Goal: Transaction & Acquisition: Purchase product/service

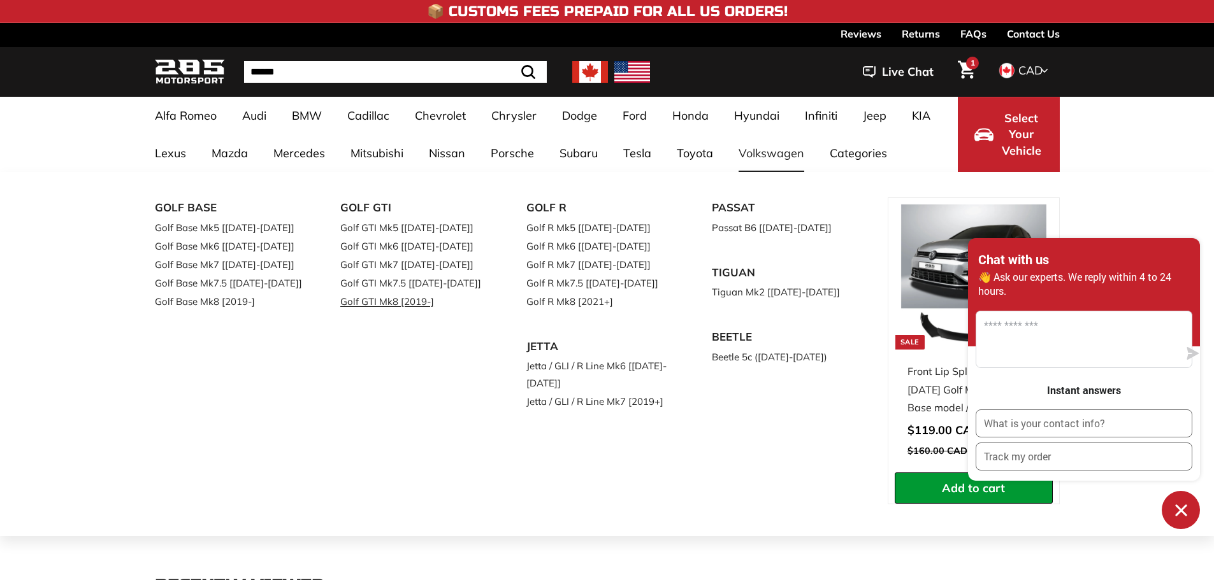
click at [414, 306] on link "Golf GTI Mk8 [2019-]" at bounding box center [415, 301] width 150 height 18
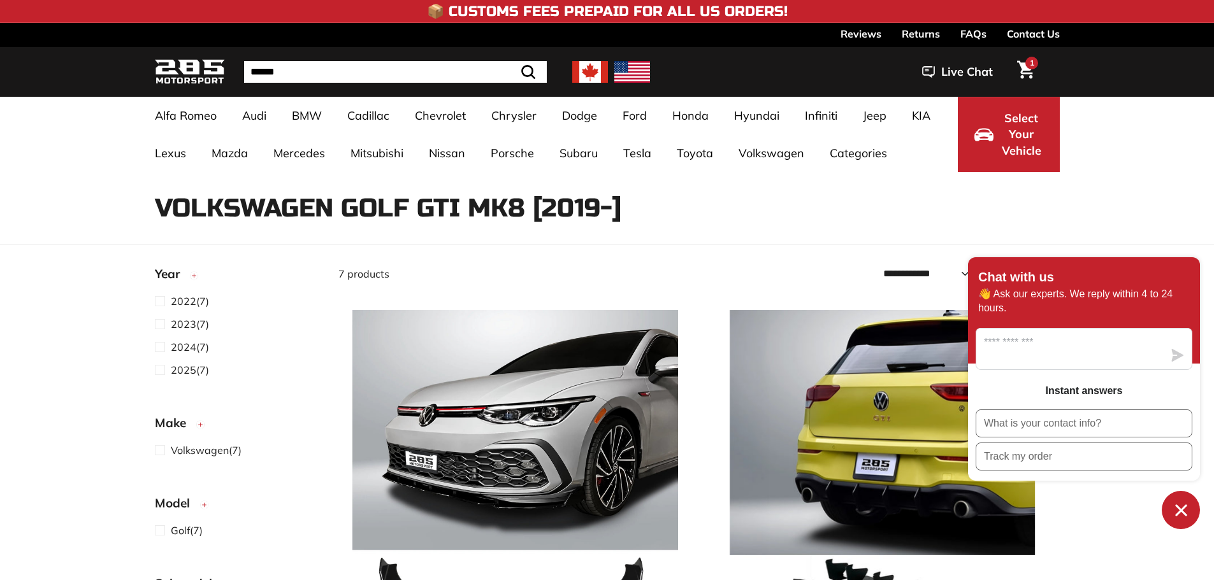
select select "**********"
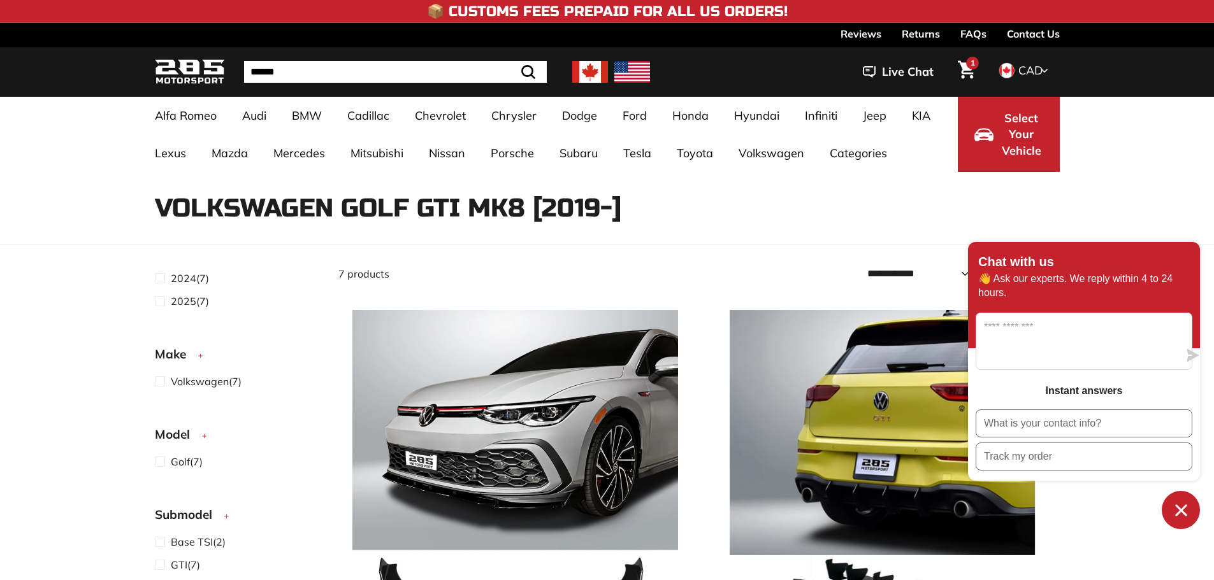
scroll to position [255, 0]
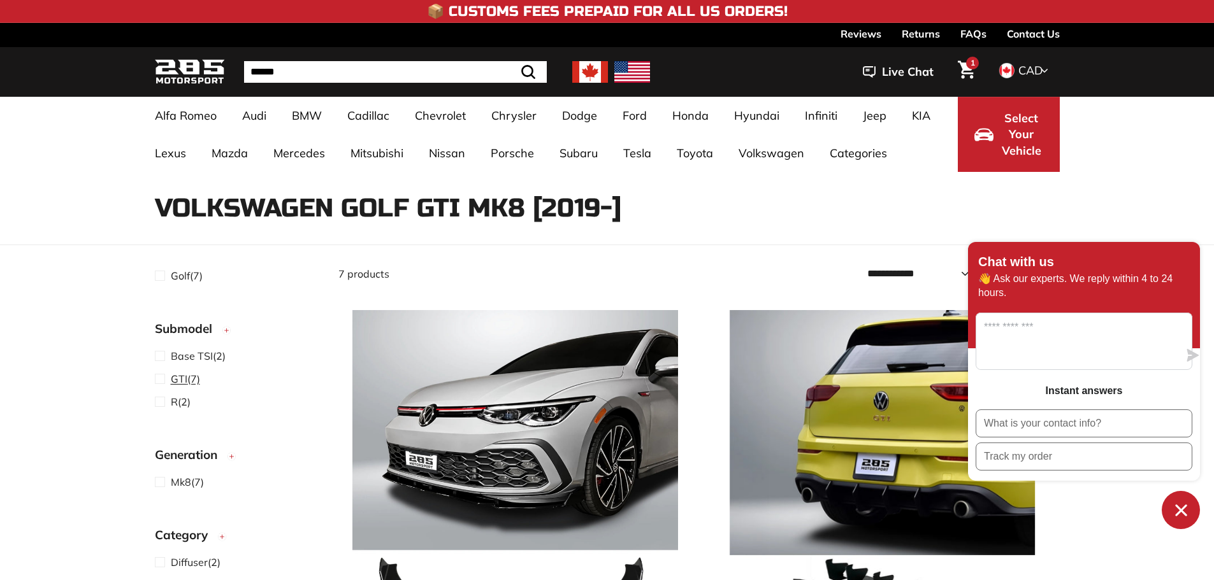
click at [194, 385] on span "GTI (7)" at bounding box center [185, 378] width 29 height 15
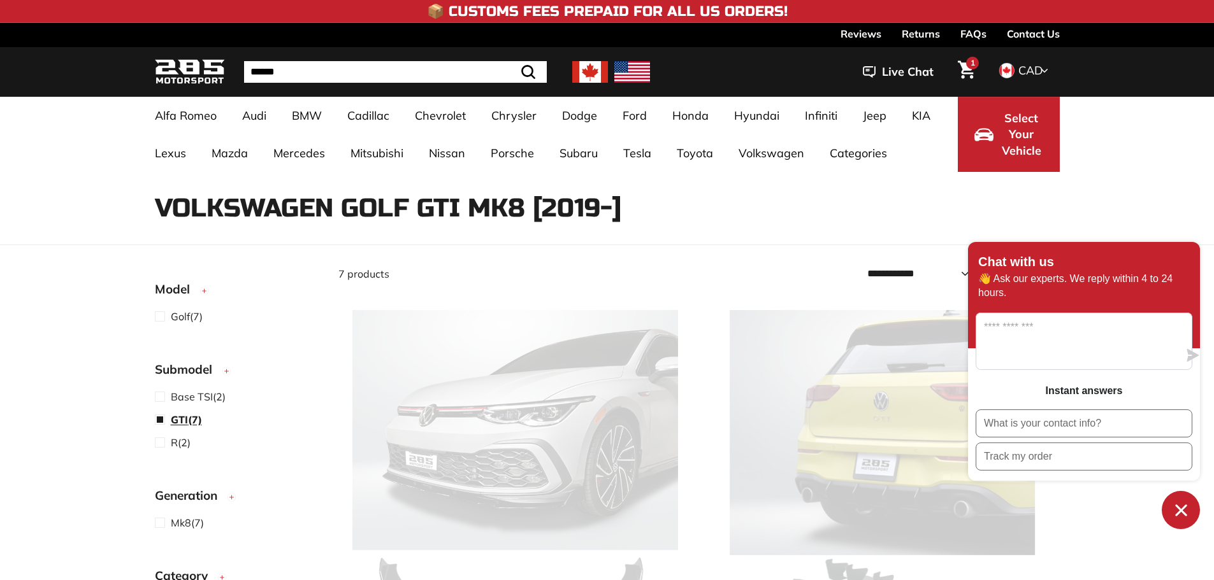
scroll to position [33, 0]
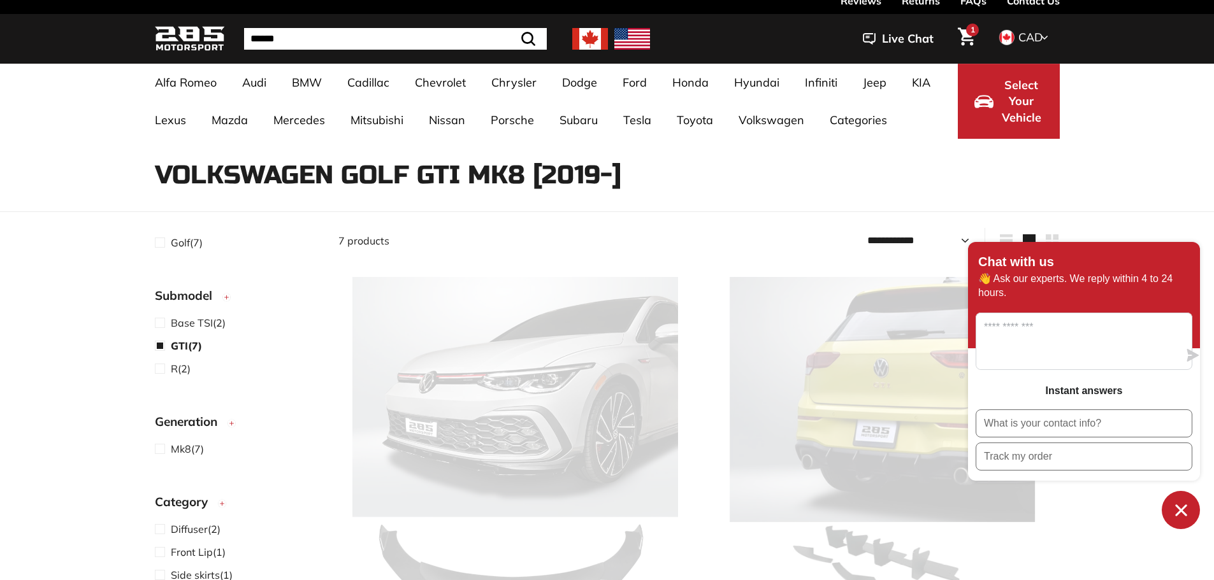
select select "**********"
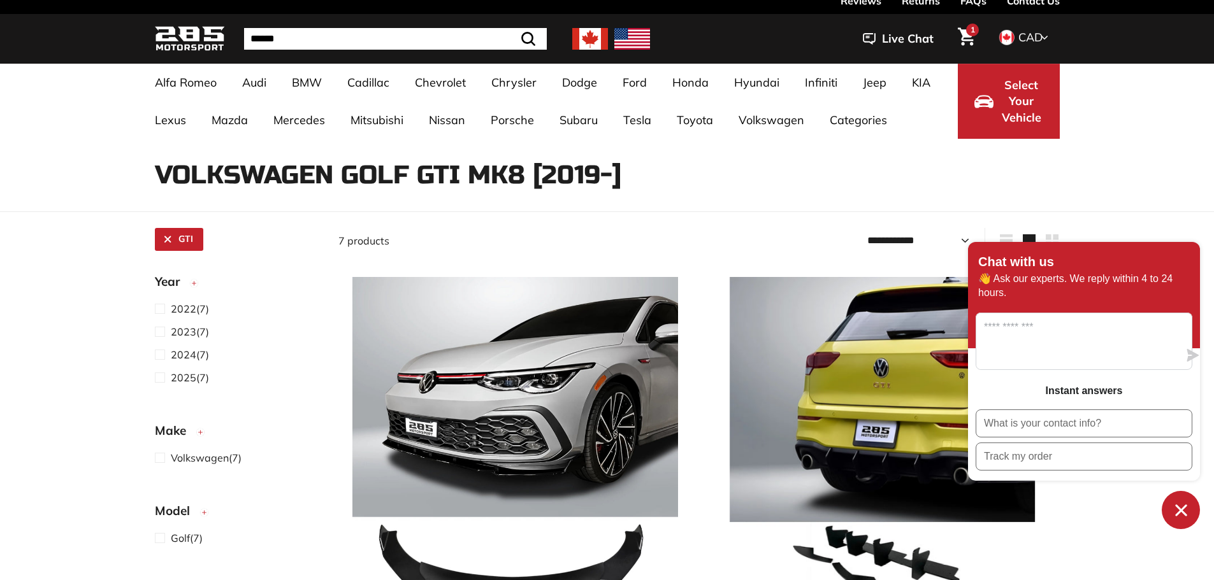
click at [1184, 505] on icon "Chat window" at bounding box center [1181, 511] width 20 height 20
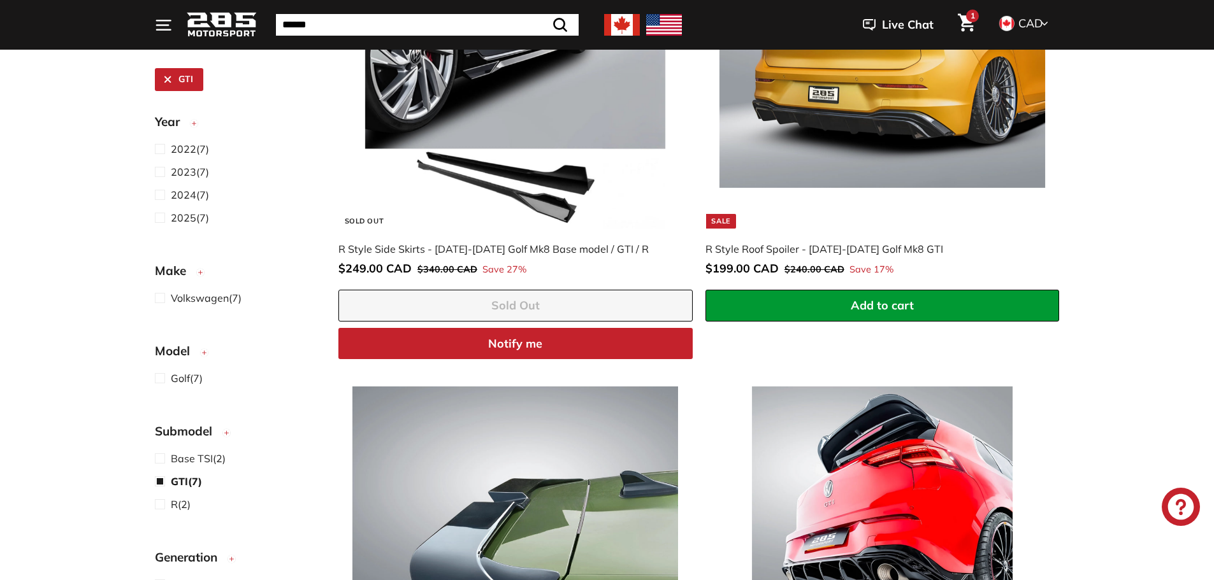
scroll to position [861, 0]
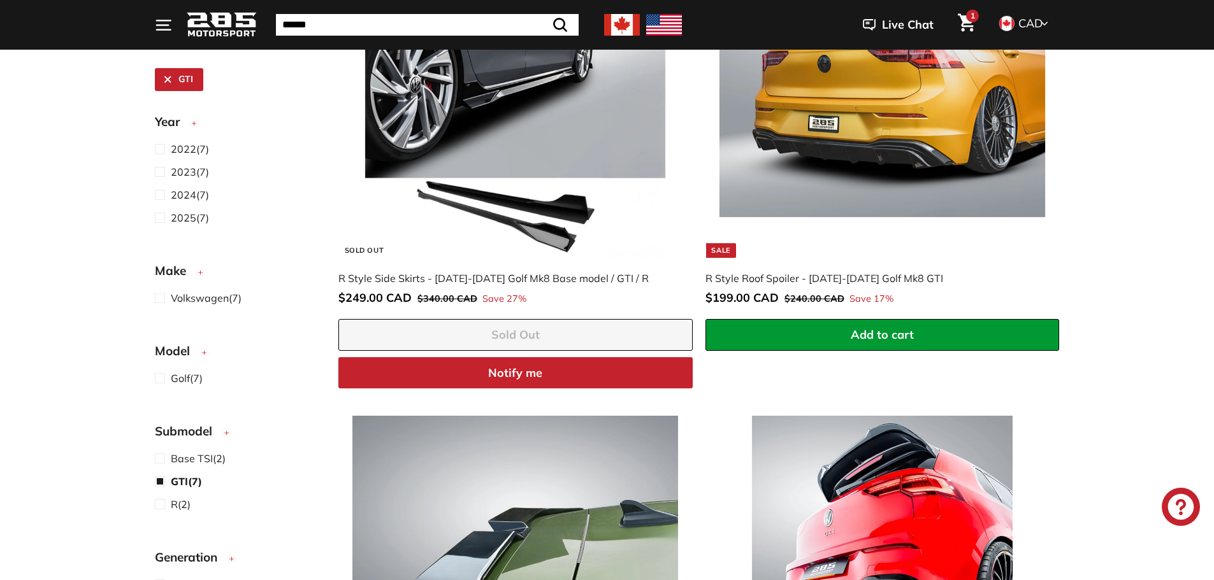
click at [586, 124] on img at bounding box center [515, 95] width 326 height 326
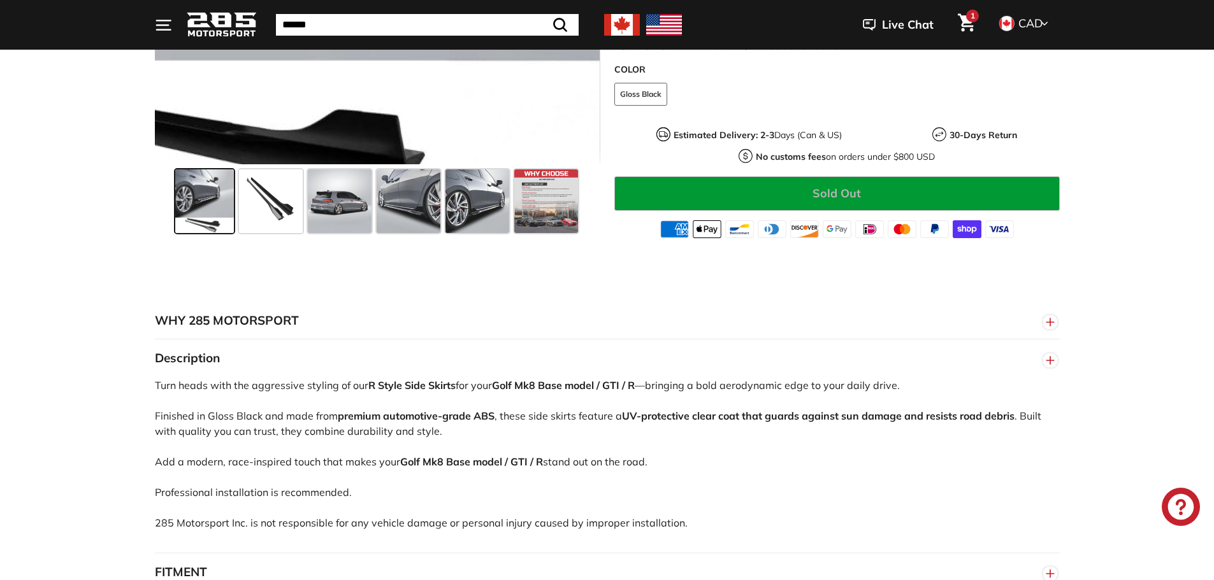
scroll to position [637, 0]
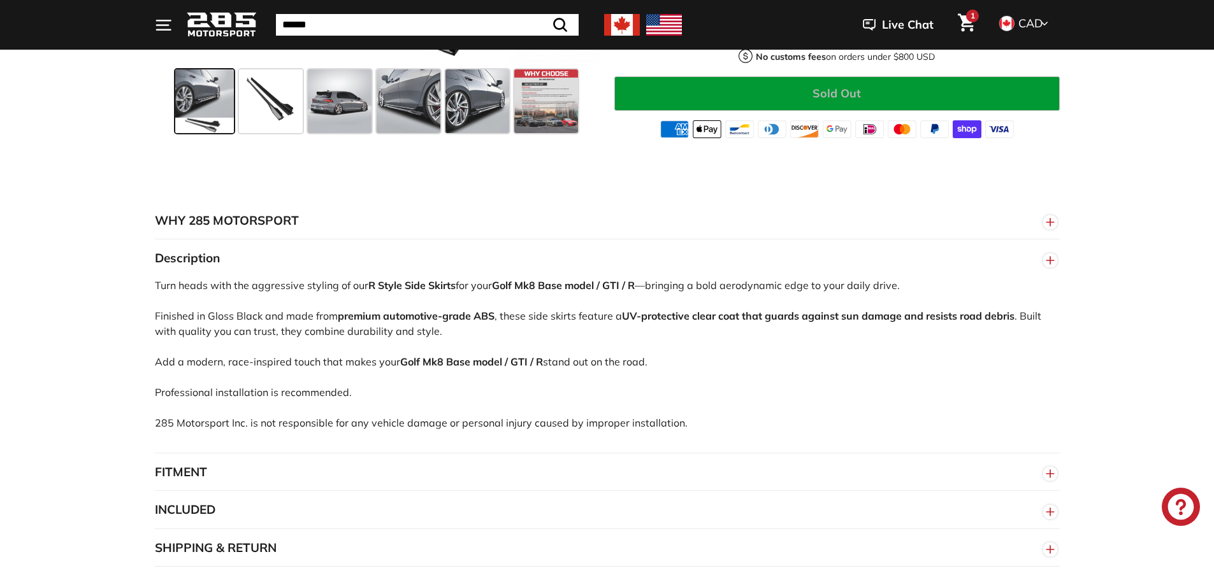
click at [203, 509] on button "INCLUDED" at bounding box center [607, 510] width 905 height 38
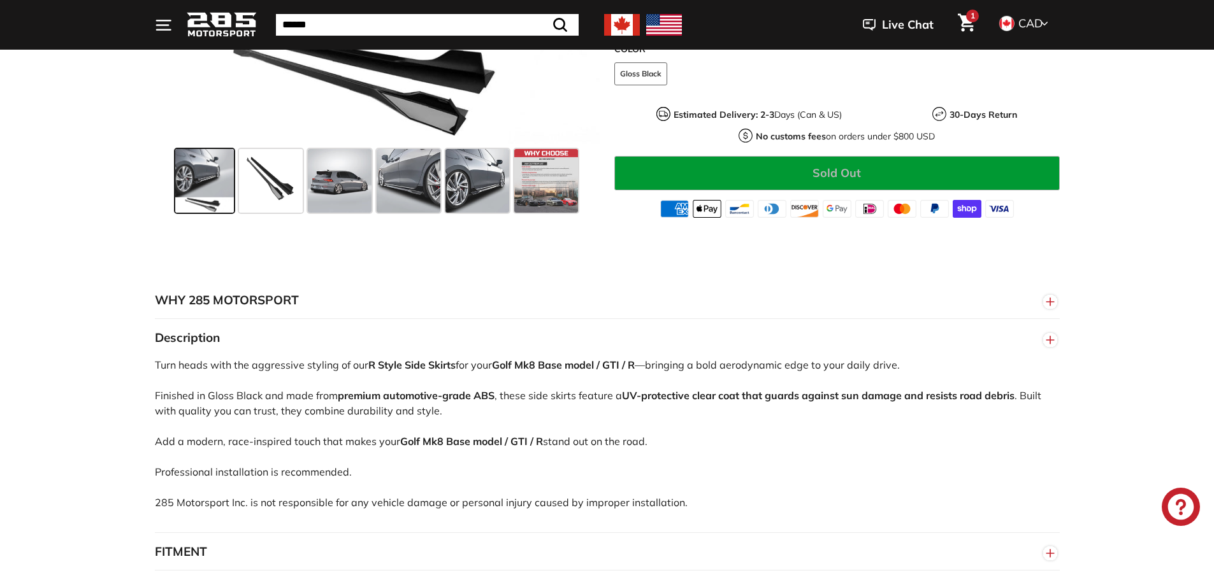
scroll to position [446, 0]
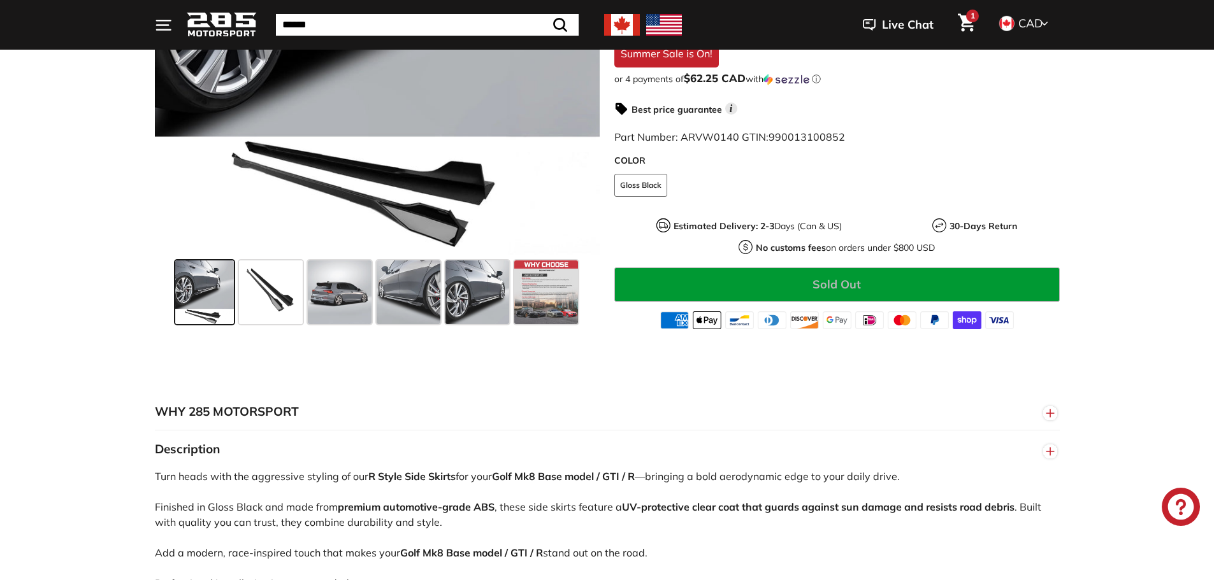
click at [190, 283] on span at bounding box center [204, 293] width 59 height 64
click at [269, 307] on span at bounding box center [271, 293] width 64 height 64
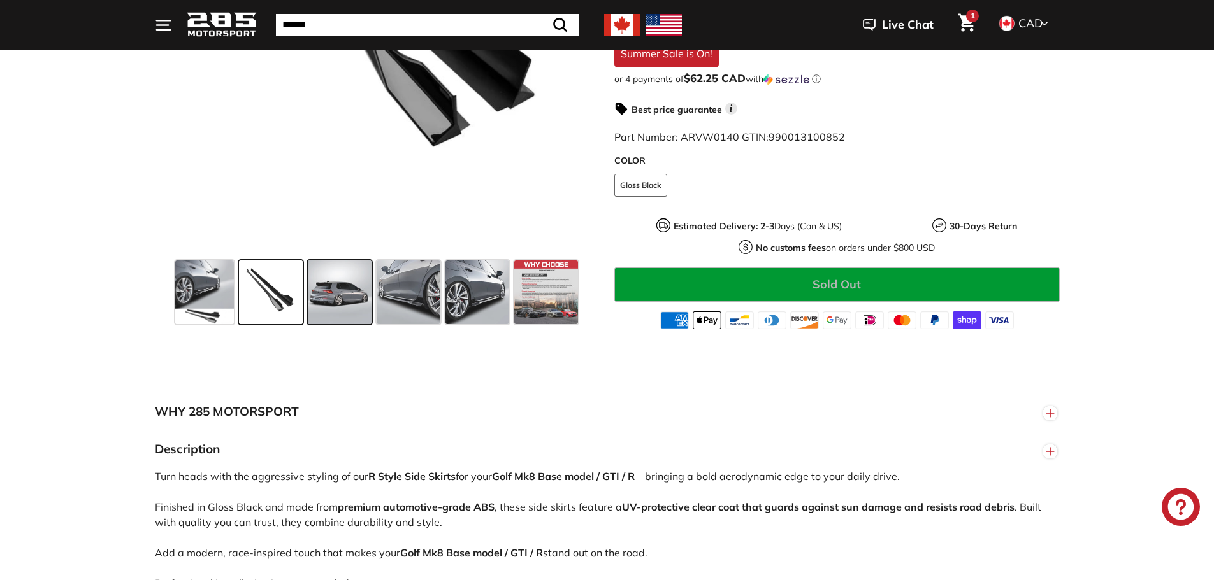
click at [353, 287] on span at bounding box center [340, 293] width 64 height 64
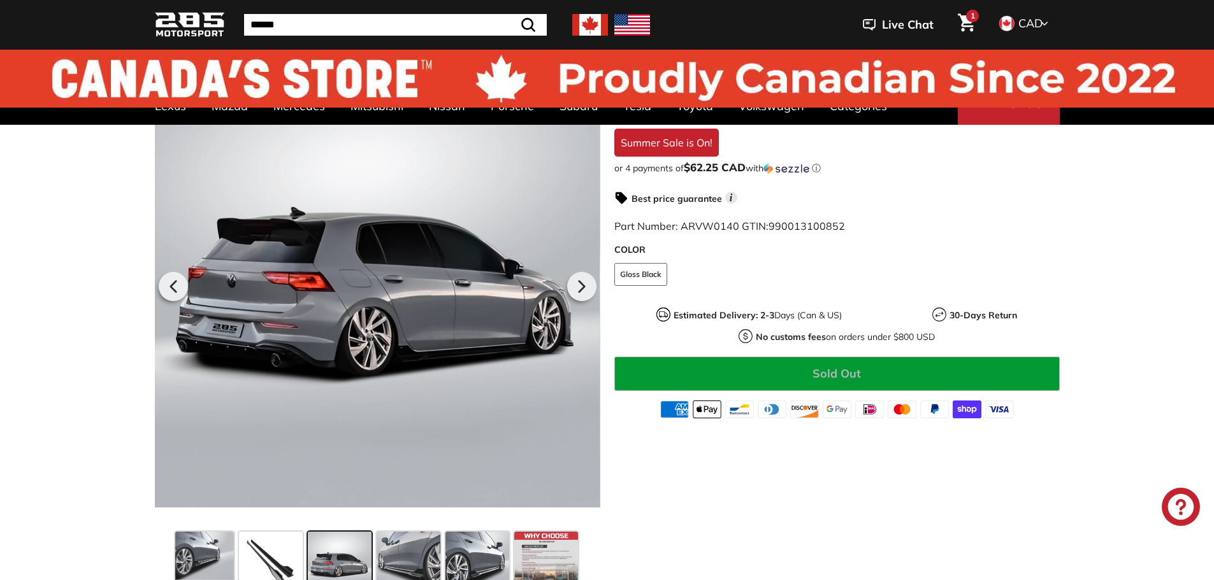
scroll to position [0, 0]
